Goal: Information Seeking & Learning: Learn about a topic

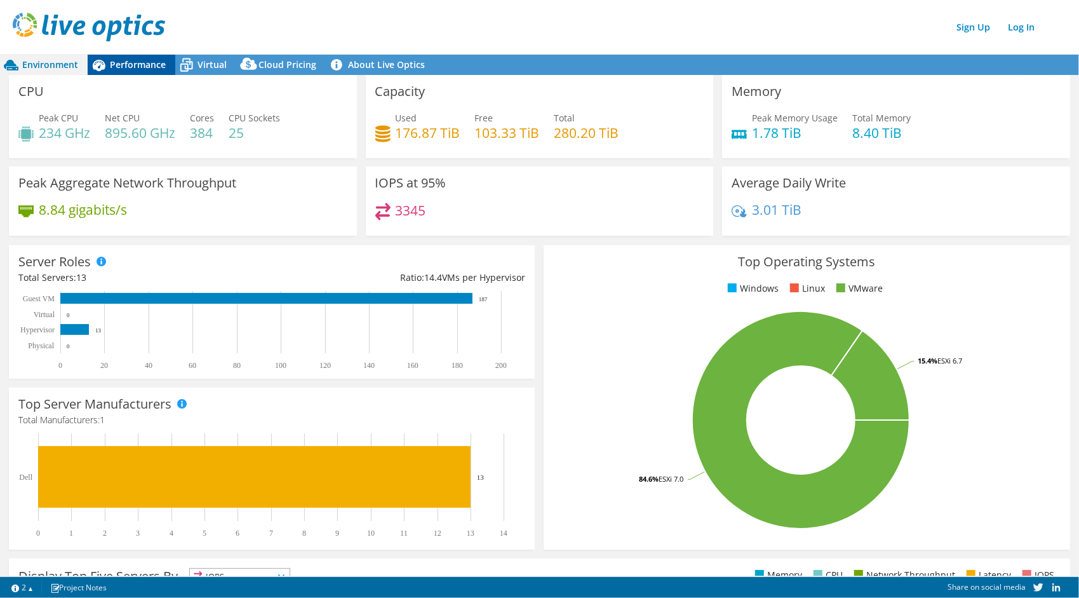
click at [122, 62] on span "Performance" at bounding box center [138, 64] width 56 height 12
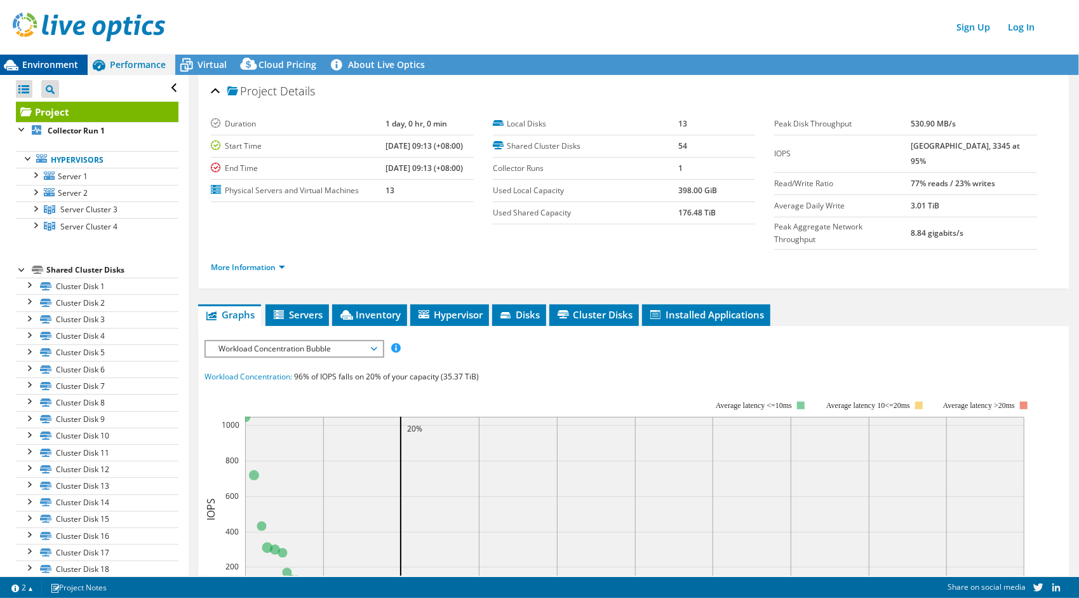
click at [56, 65] on span "Environment" at bounding box center [50, 64] width 56 height 12
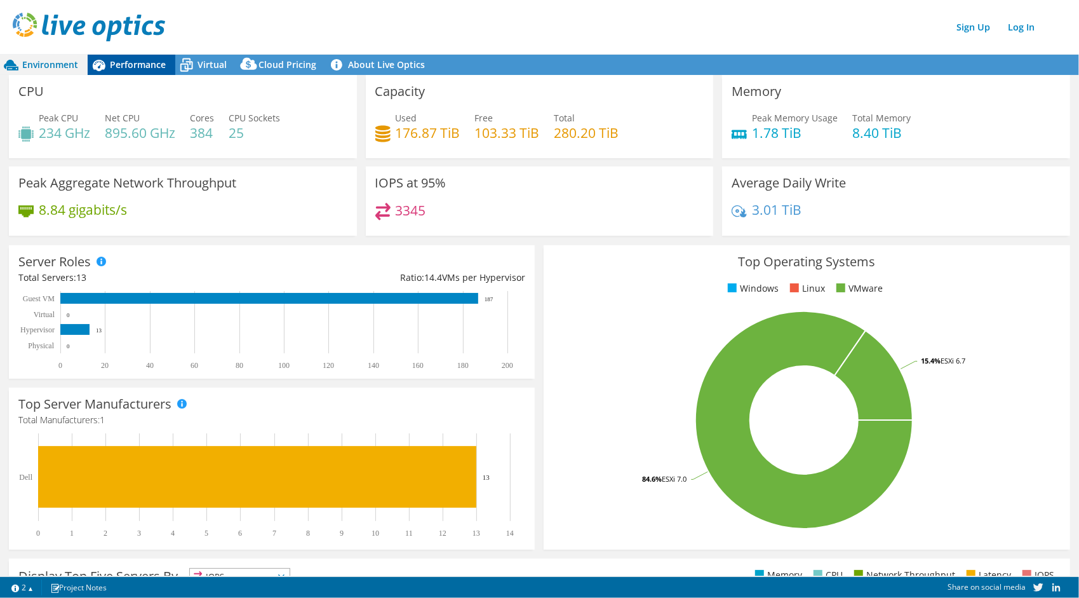
click at [142, 67] on span "Performance" at bounding box center [138, 64] width 56 height 12
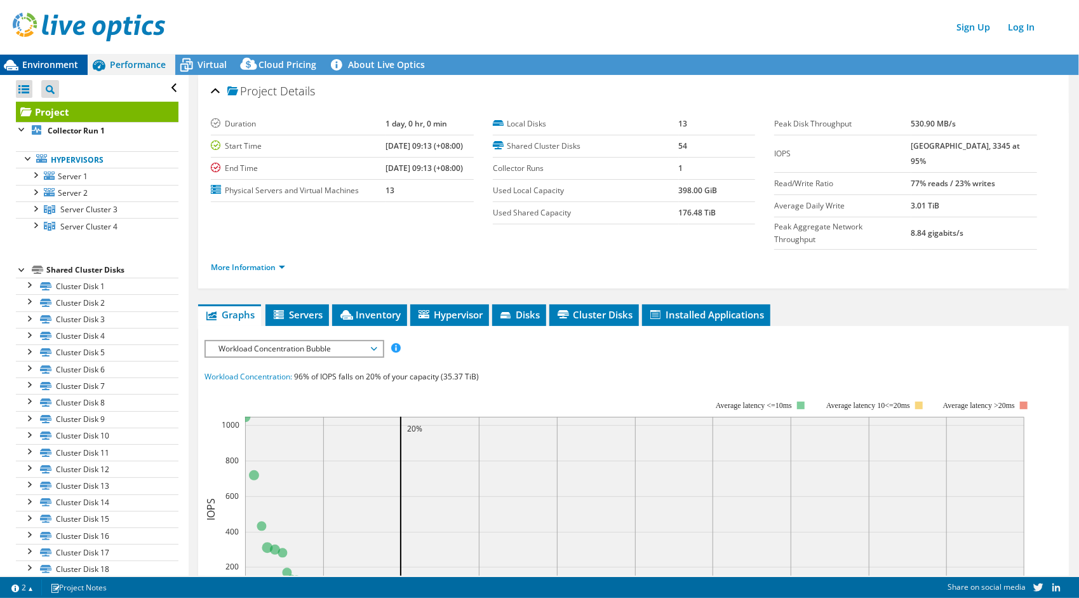
click at [52, 62] on span "Environment" at bounding box center [50, 64] width 56 height 12
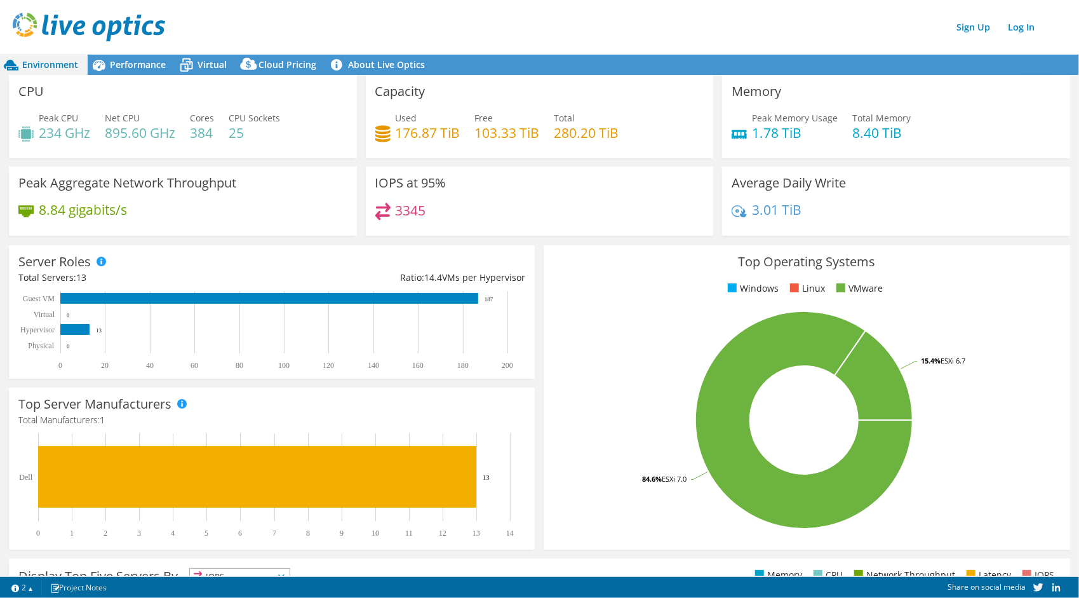
click at [123, 75] on div "CPU Peak CPU 234 GHz Net CPU 895.60 GHz Cores 384 CPU Sockets 25" at bounding box center [183, 116] width 348 height 83
click at [127, 71] on div "Performance" at bounding box center [132, 65] width 88 height 20
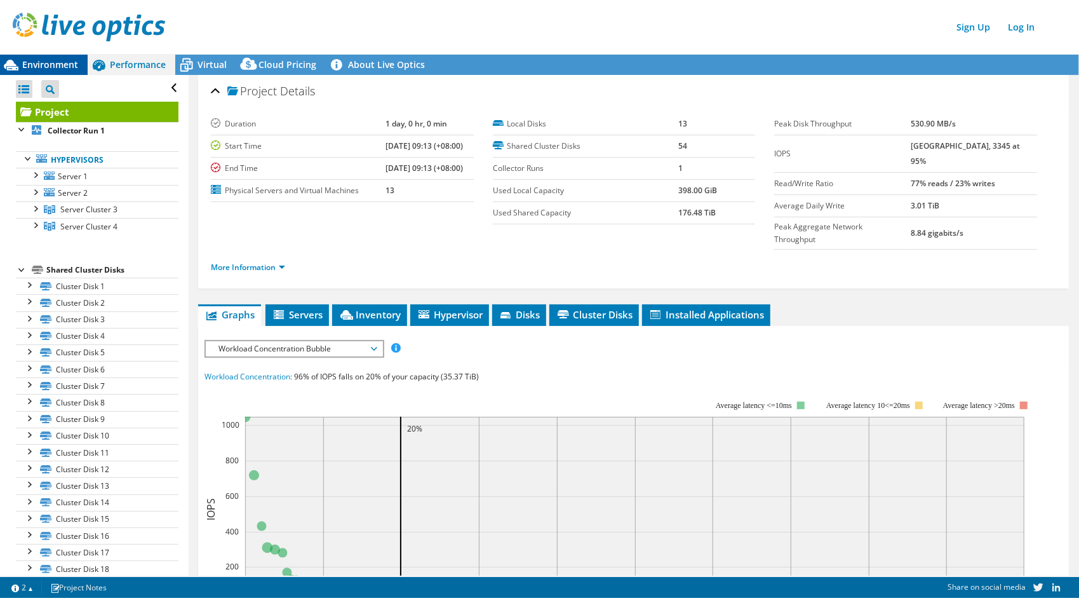
click at [62, 63] on span "Environment" at bounding box center [50, 64] width 56 height 12
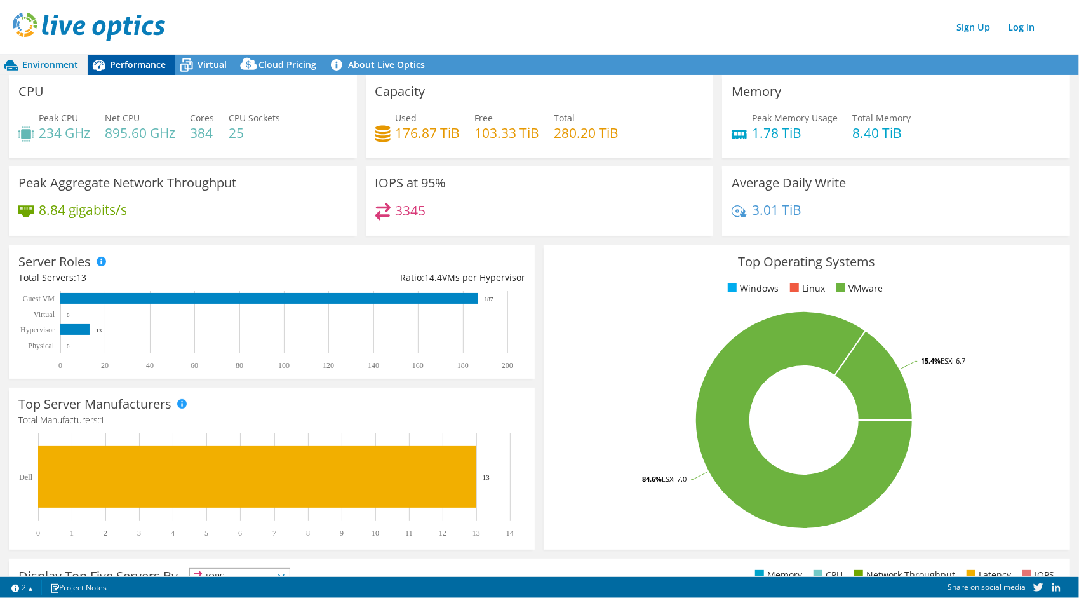
click at [145, 65] on span "Performance" at bounding box center [138, 64] width 56 height 12
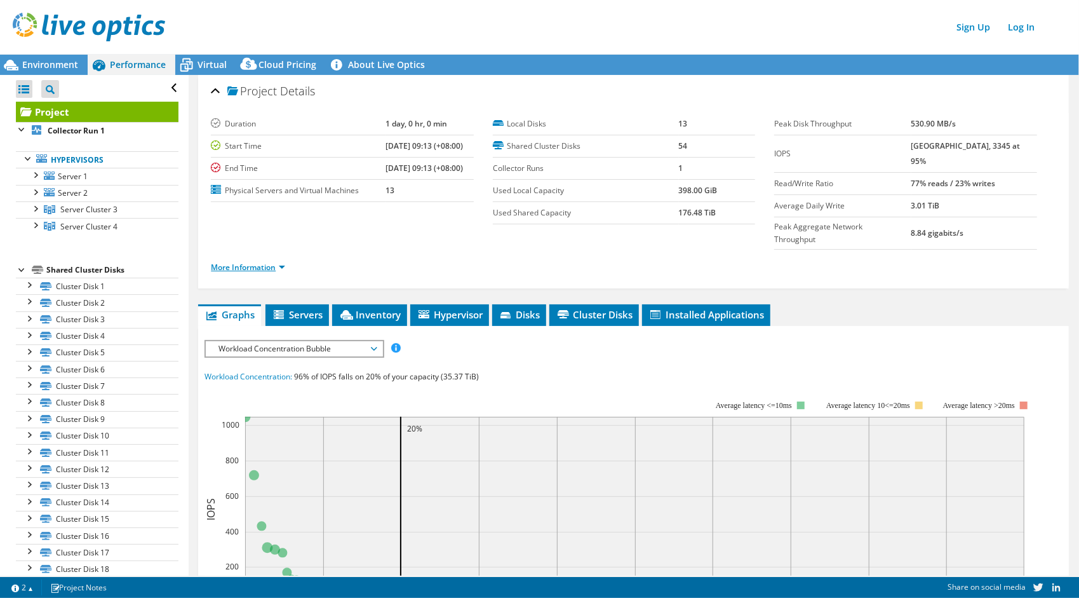
click at [255, 262] on link "More Information" at bounding box center [248, 267] width 74 height 11
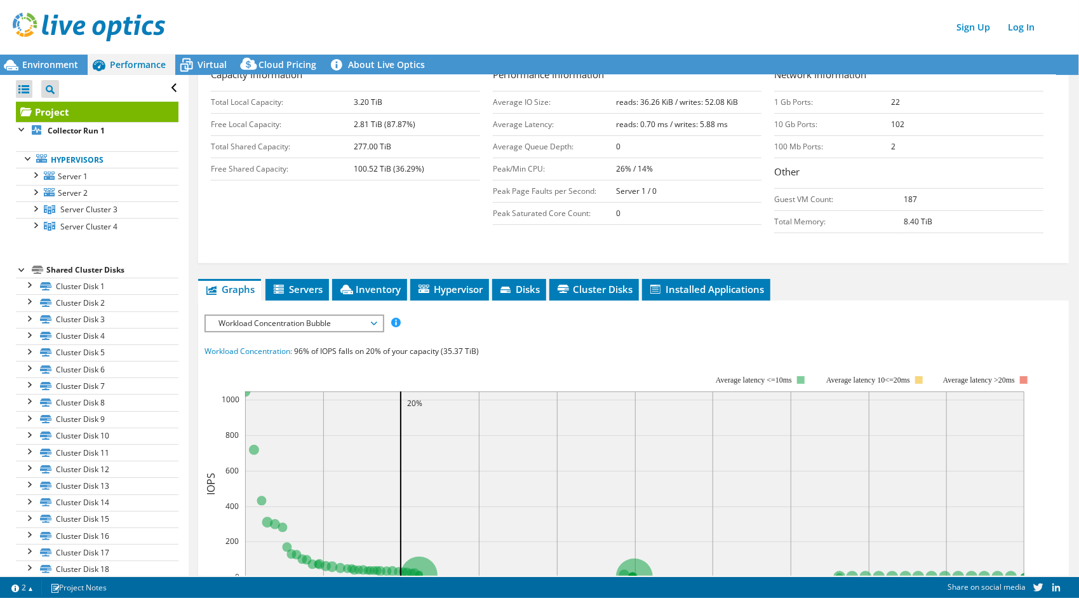
scroll to position [318, 0]
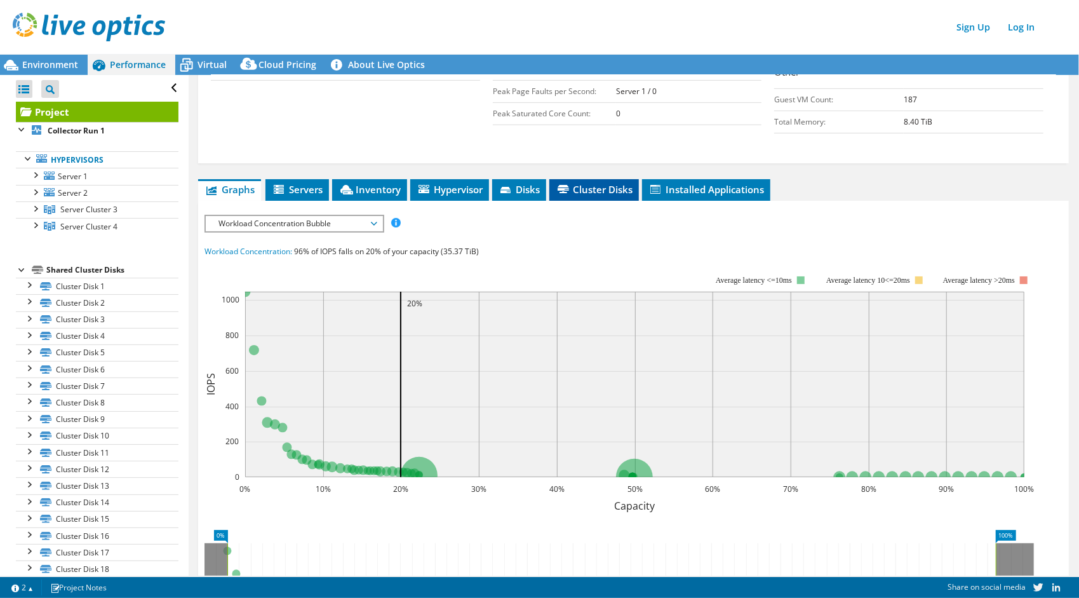
click at [590, 183] on span "Cluster Disks" at bounding box center [594, 189] width 77 height 13
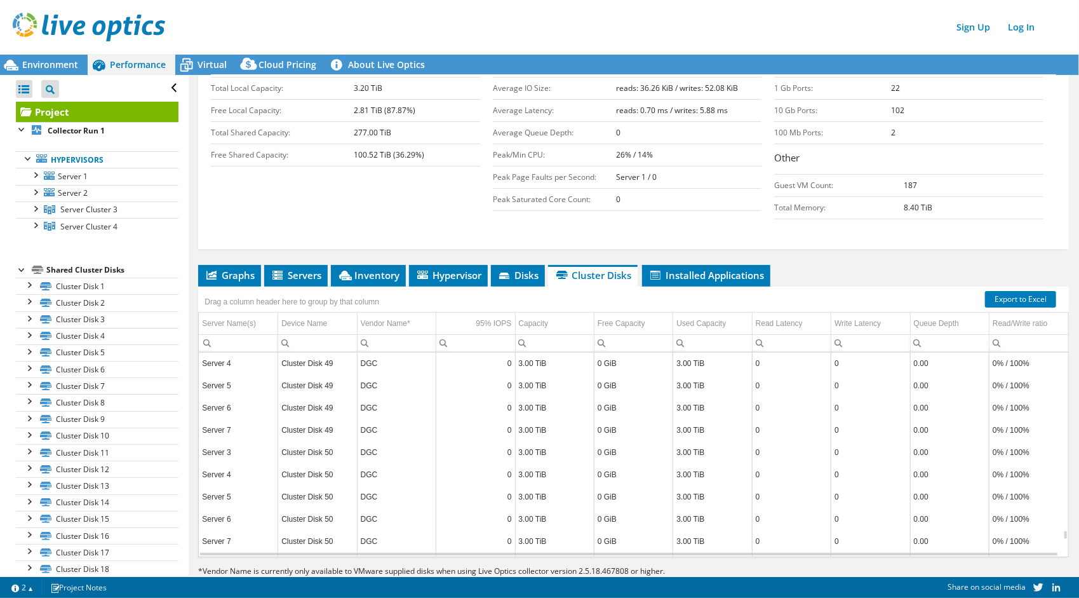
scroll to position [5941, 0]
click at [1067, 368] on div "Project Details Duration 1 day, 0 hr, 0 min Start Time [DATE] 09:13 (+08:00) En…" at bounding box center [634, 224] width 890 height 762
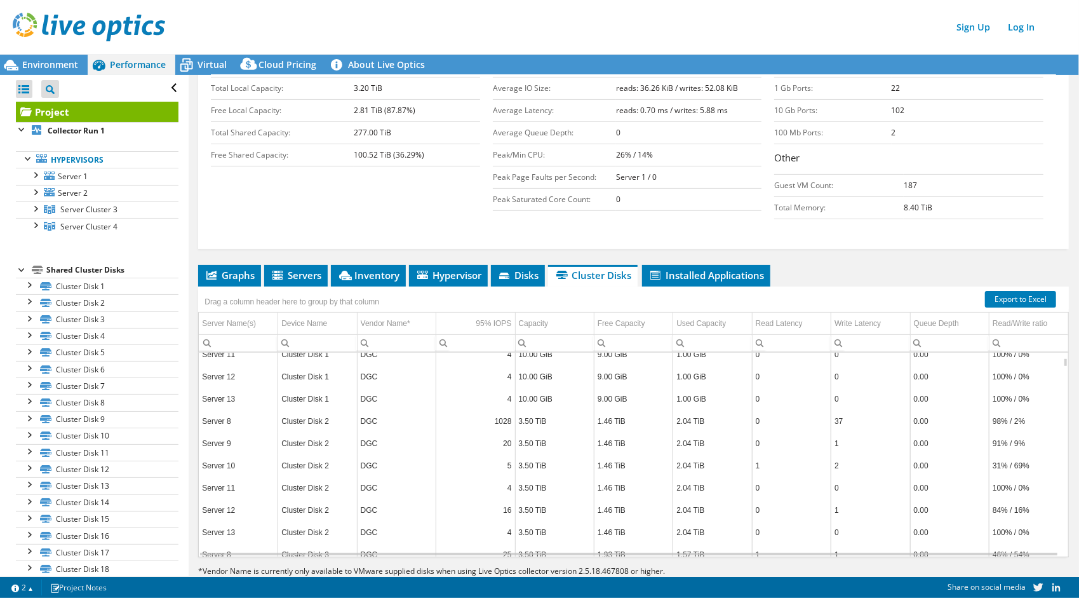
scroll to position [0, 0]
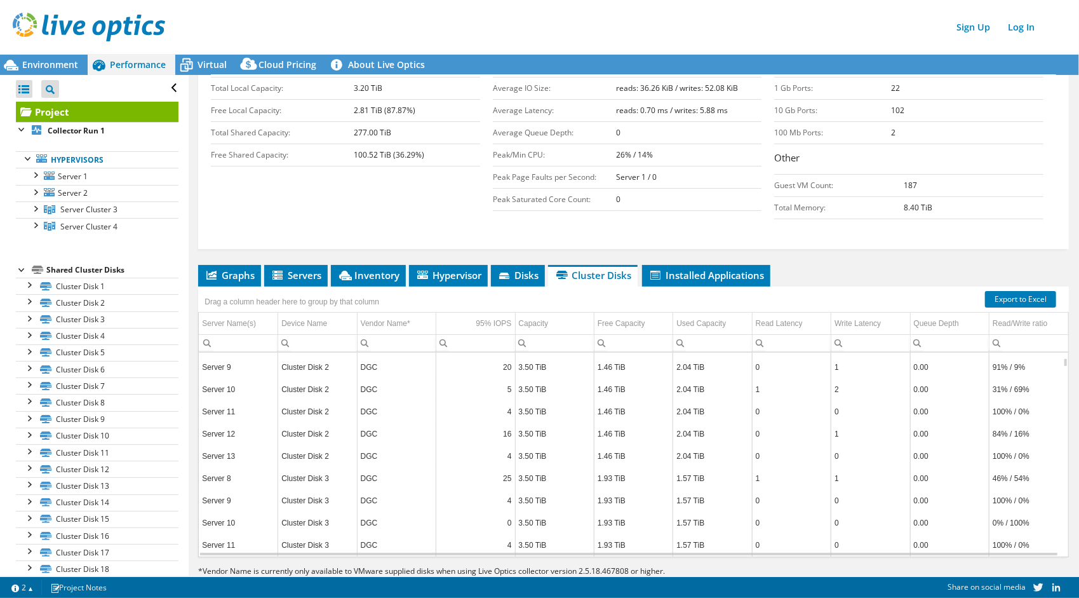
click at [684, 468] on td "1.57 TiB" at bounding box center [712, 479] width 79 height 22
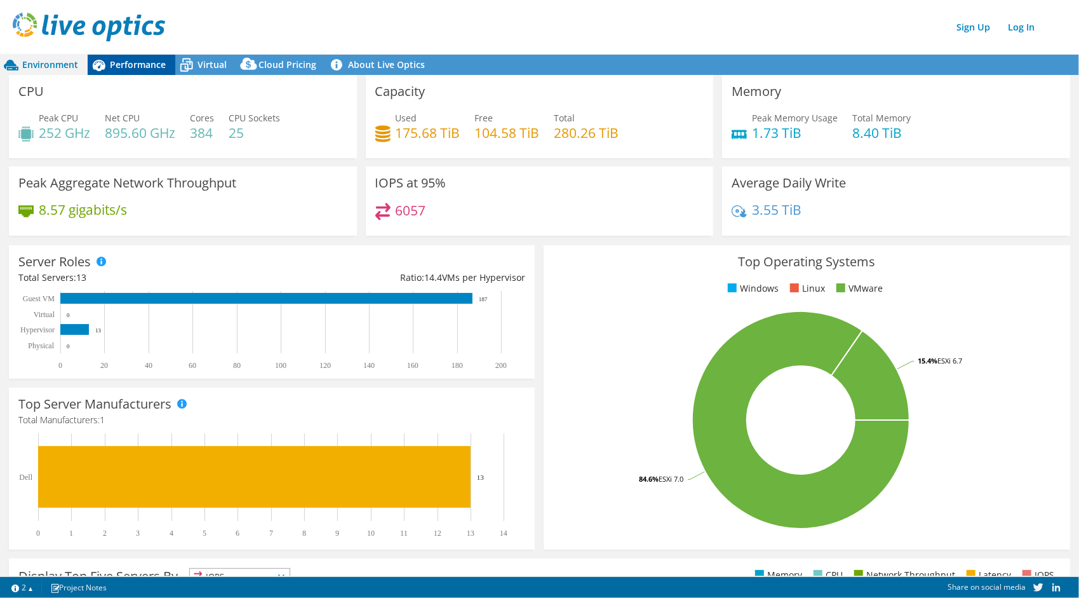
click at [135, 59] on span "Performance" at bounding box center [138, 64] width 56 height 12
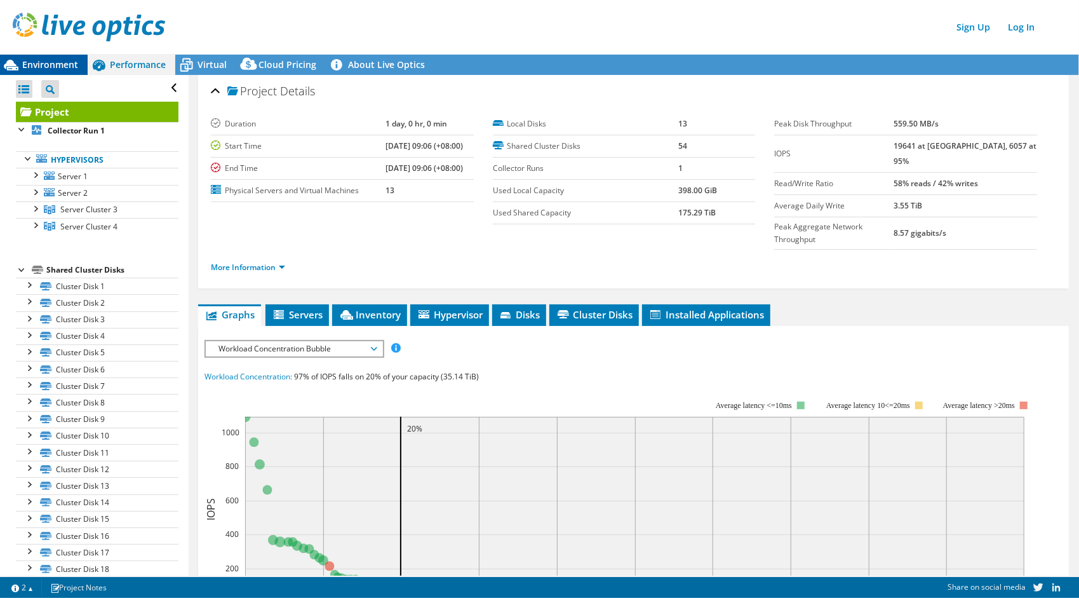
click at [37, 72] on div "Environment" at bounding box center [44, 65] width 88 height 20
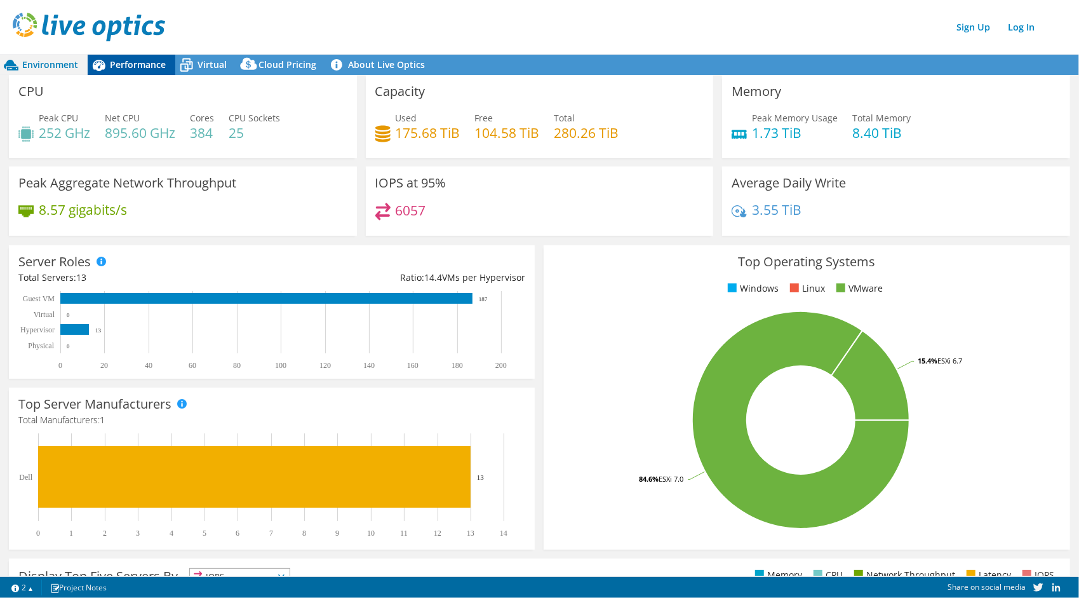
click at [152, 70] on span "Performance" at bounding box center [138, 64] width 56 height 12
